Goal: Task Accomplishment & Management: Manage account settings

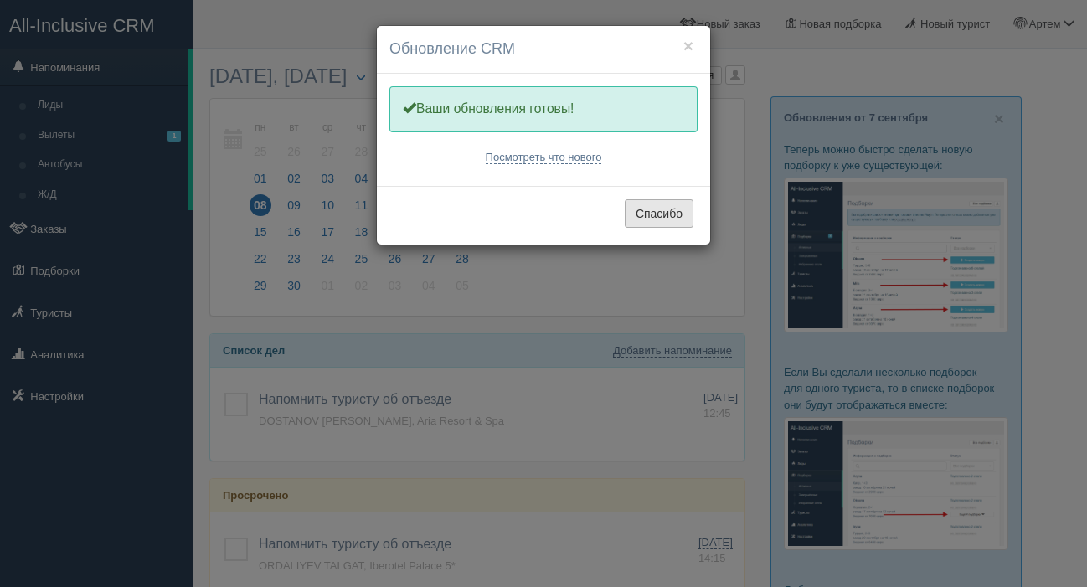
click at [641, 224] on button "Спасибо" at bounding box center [659, 213] width 69 height 28
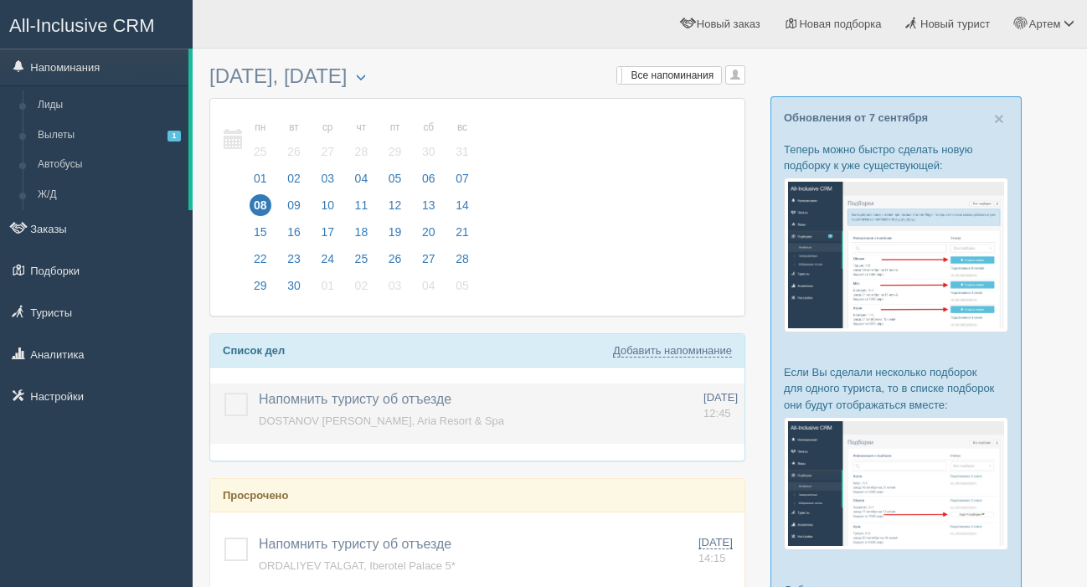
click at [224, 393] on label at bounding box center [224, 393] width 0 height 0
click at [0, 0] on input "checkbox" at bounding box center [0, 0] width 0 height 0
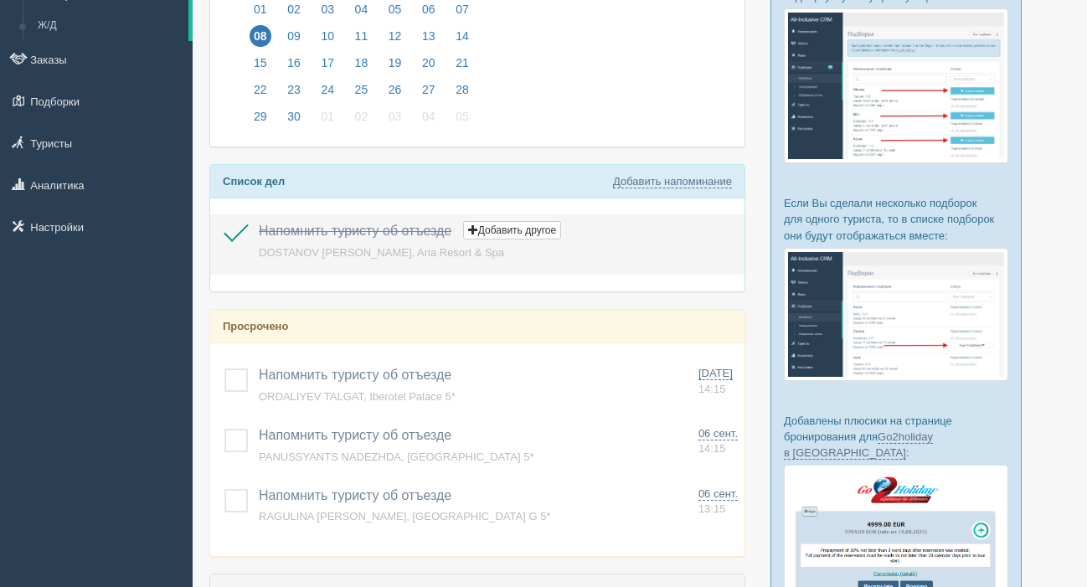
scroll to position [180, 0]
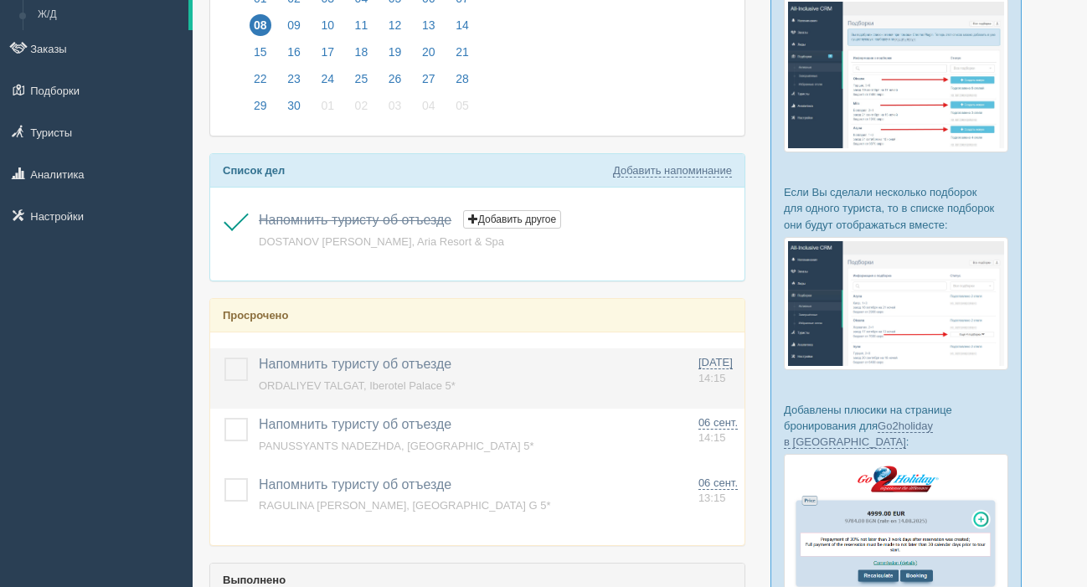
click at [224, 358] on label at bounding box center [224, 358] width 0 height 0
click at [0, 0] on input "checkbox" at bounding box center [0, 0] width 0 height 0
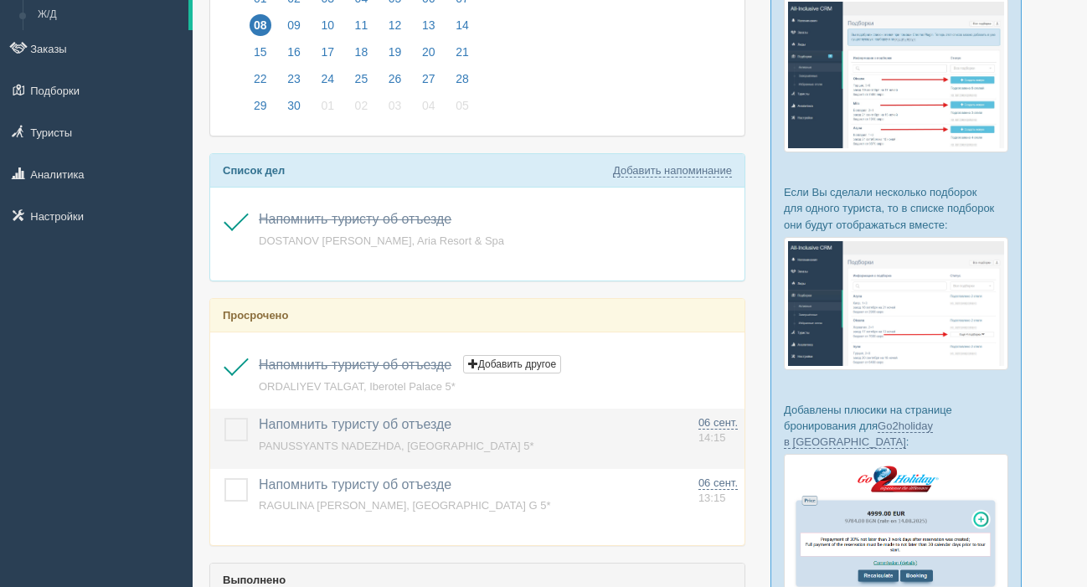
click at [224, 418] on label at bounding box center [224, 418] width 0 height 0
click at [0, 0] on input "checkbox" at bounding box center [0, 0] width 0 height 0
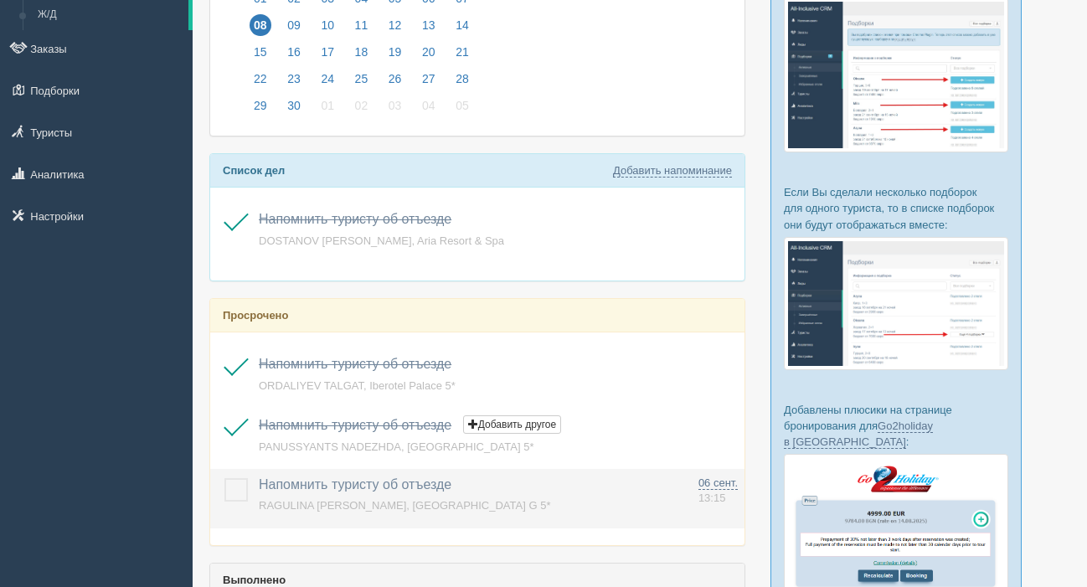
click at [224, 478] on label at bounding box center [224, 478] width 0 height 0
click at [0, 0] on input "checkbox" at bounding box center [0, 0] width 0 height 0
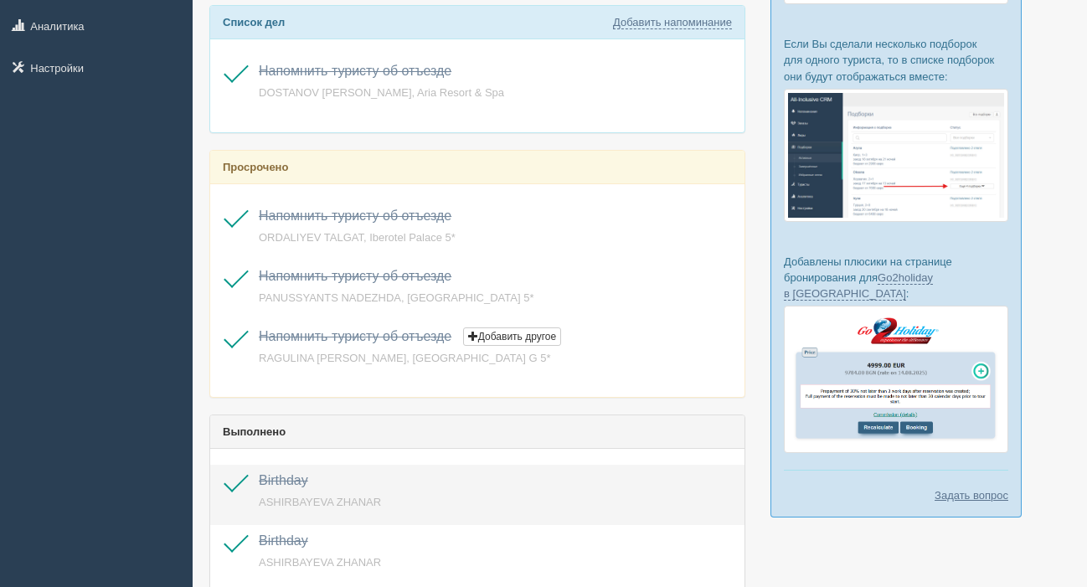
scroll to position [0, 0]
